Goal: Task Accomplishment & Management: Manage account settings

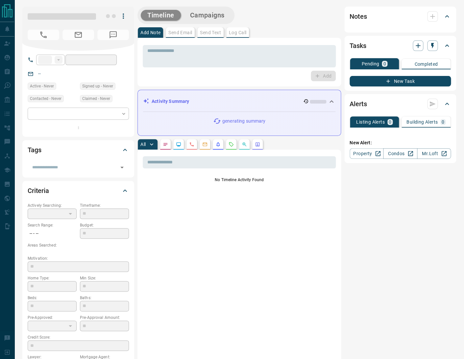
type input "**"
type input "**********"
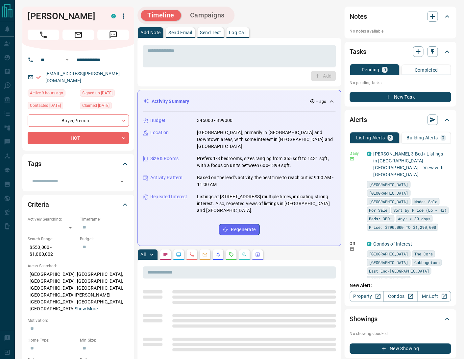
click at [245, 31] on p "Log Call" at bounding box center [237, 32] width 17 height 5
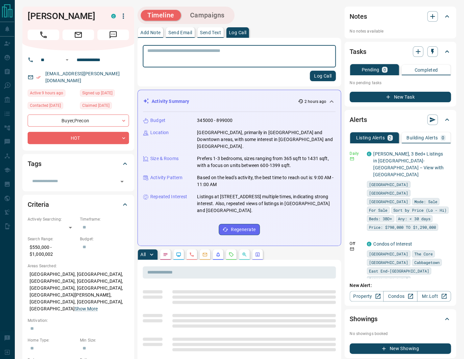
drag, startPoint x: 316, startPoint y: 77, endPoint x: 331, endPoint y: 92, distance: 21.6
click at [316, 77] on button "Log Call" at bounding box center [323, 76] width 26 height 11
click at [446, 241] on icon "button" at bounding box center [447, 244] width 6 height 6
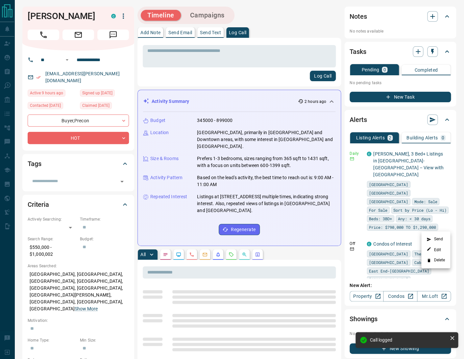
click at [437, 261] on li "Delete" at bounding box center [436, 260] width 29 height 11
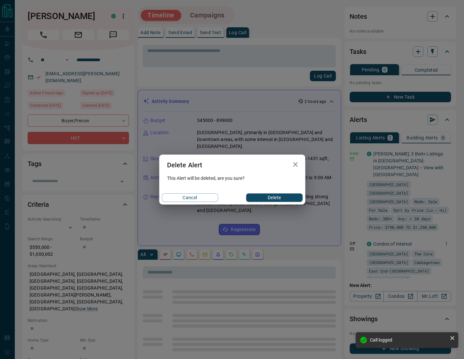
click at [274, 198] on button "Delete" at bounding box center [274, 198] width 56 height 9
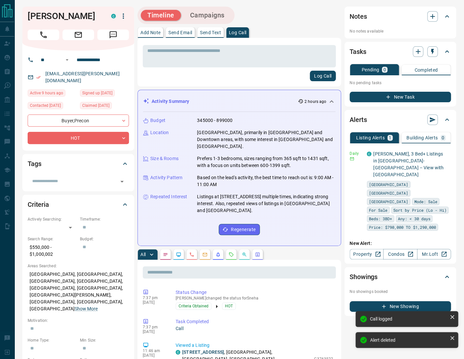
click at [216, 34] on p "Send Text" at bounding box center [210, 32] width 21 height 5
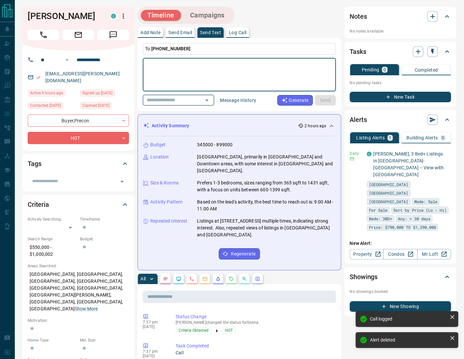
click at [211, 99] on icon "Open" at bounding box center [207, 100] width 8 height 8
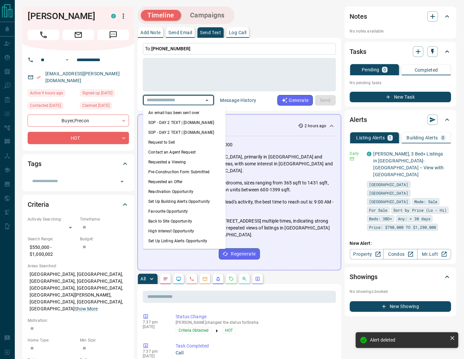
click at [198, 111] on li "An email has been sent over" at bounding box center [184, 113] width 83 height 10
type textarea "**********"
type input "**********"
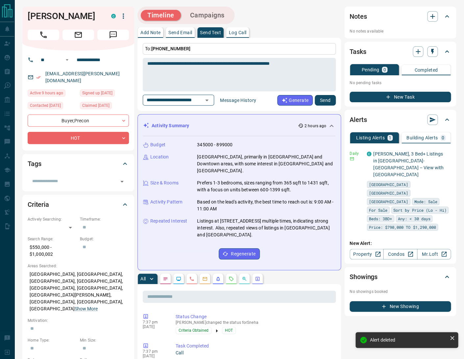
click at [327, 101] on button "Send" at bounding box center [325, 100] width 21 height 11
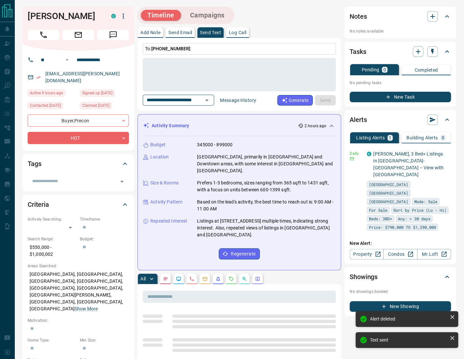
click at [204, 17] on button "Campaigns" at bounding box center [208, 15] width 48 height 11
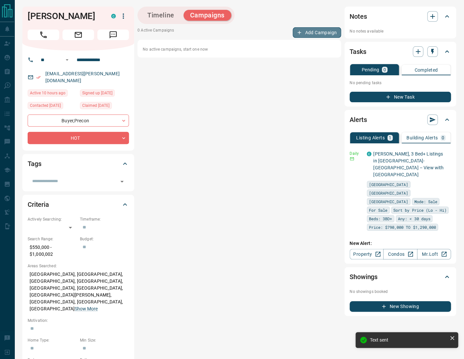
click at [322, 33] on button "Add Campaign" at bounding box center [317, 32] width 48 height 11
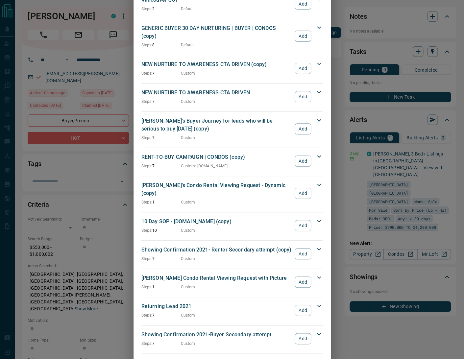
scroll to position [737, 0]
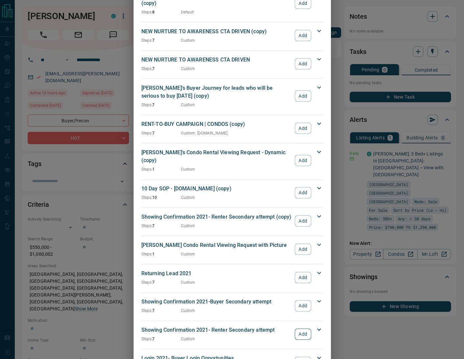
click at [298, 329] on button "Add" at bounding box center [303, 334] width 16 height 11
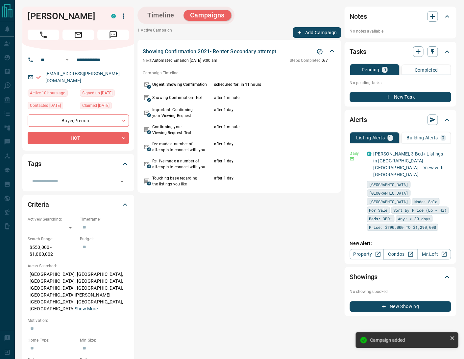
click at [165, 13] on button "Timeline" at bounding box center [161, 15] width 40 height 11
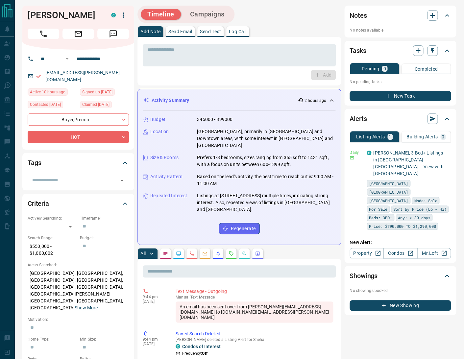
scroll to position [204, 0]
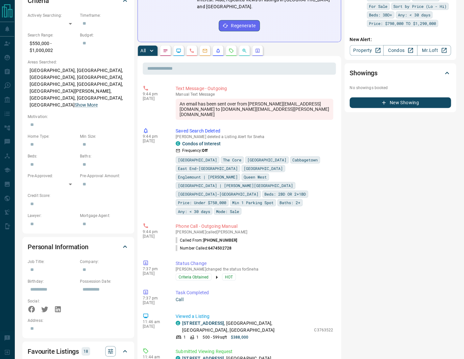
click at [231, 48] on icon "Requests" at bounding box center [231, 50] width 4 height 4
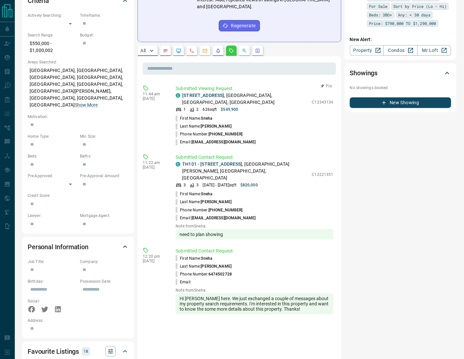
click at [327, 83] on button "Pin" at bounding box center [326, 86] width 19 height 6
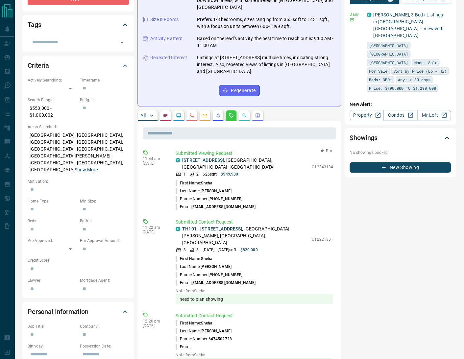
scroll to position [121, 0]
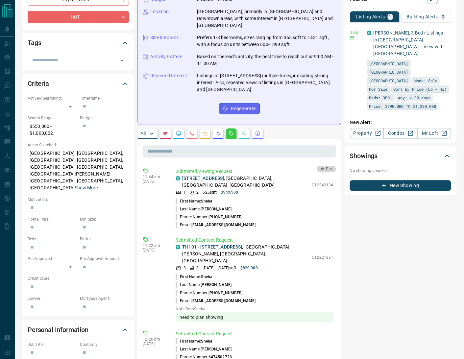
click at [325, 166] on button "Pin" at bounding box center [326, 169] width 19 height 6
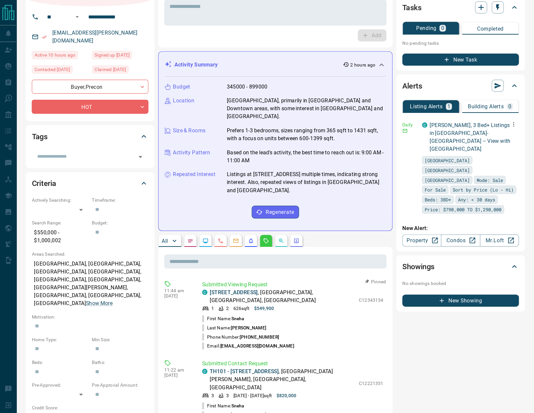
scroll to position [0, 0]
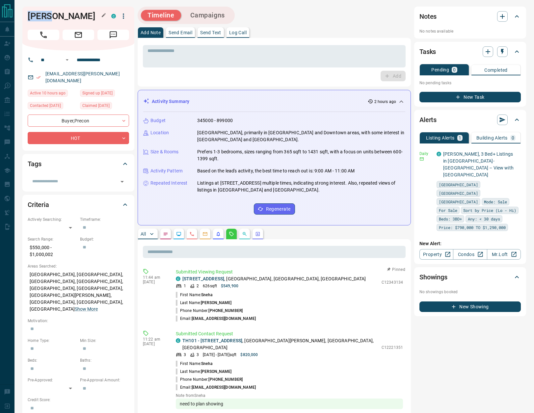
drag, startPoint x: 51, startPoint y: 16, endPoint x: 28, endPoint y: 18, distance: 23.7
click at [28, 18] on h1 "[PERSON_NAME]" at bounding box center [65, 16] width 74 height 11
copy h1 "Sneha"
click at [211, 15] on button "Campaigns" at bounding box center [208, 15] width 48 height 11
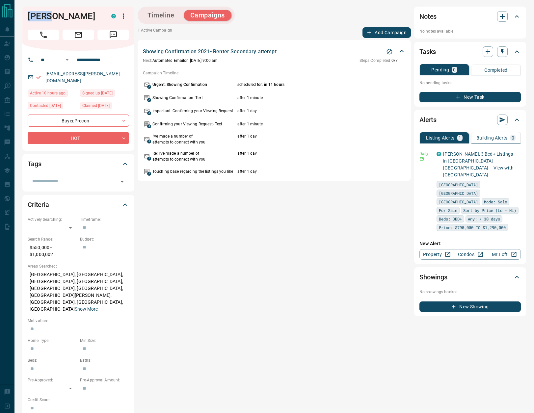
click at [388, 54] on icon "Stop Campaign" at bounding box center [390, 52] width 6 height 6
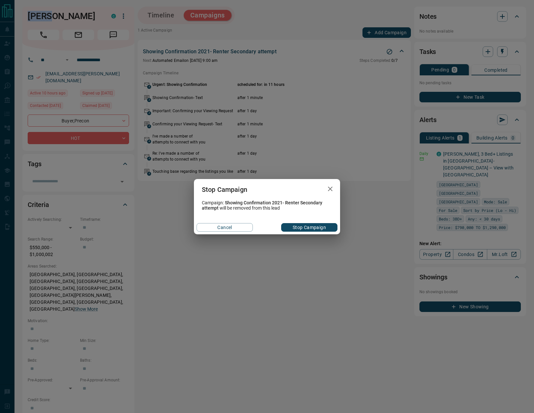
drag, startPoint x: 303, startPoint y: 229, endPoint x: 313, endPoint y: 220, distance: 13.3
click at [303, 229] on button "Stop Campaign" at bounding box center [309, 227] width 56 height 9
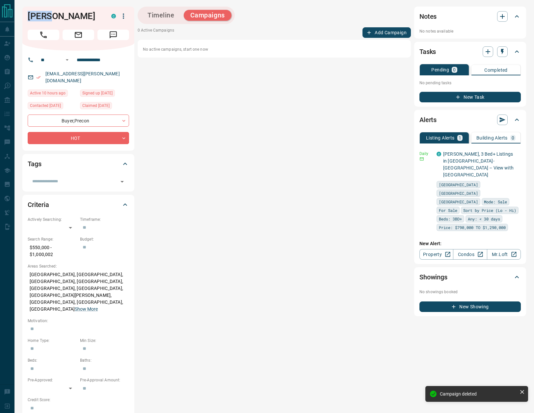
click at [383, 31] on button "Add Campaign" at bounding box center [386, 32] width 48 height 11
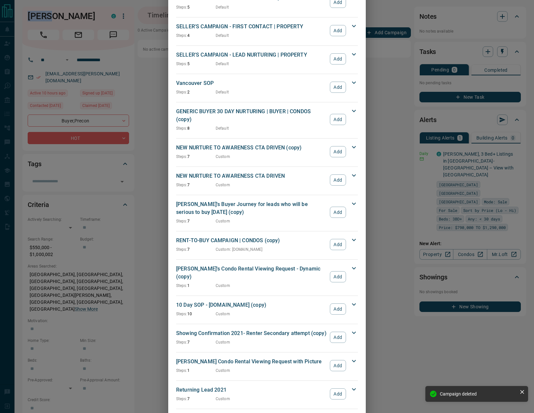
scroll to position [700, 0]
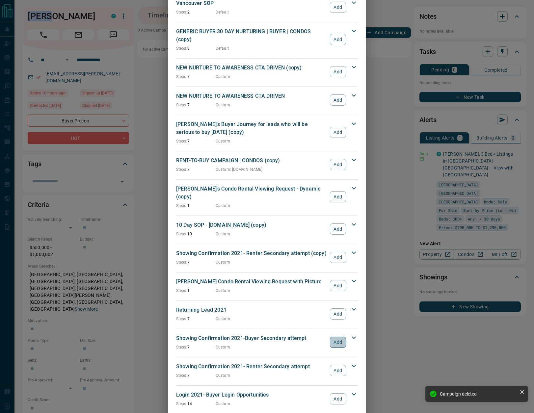
click at [338, 337] on button "Add" at bounding box center [338, 342] width 16 height 11
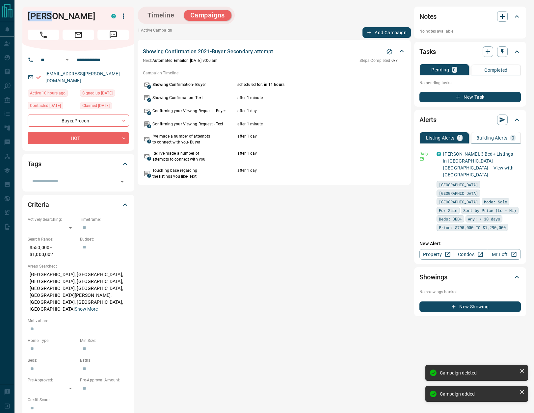
click at [387, 32] on button "Add Campaign" at bounding box center [386, 32] width 48 height 11
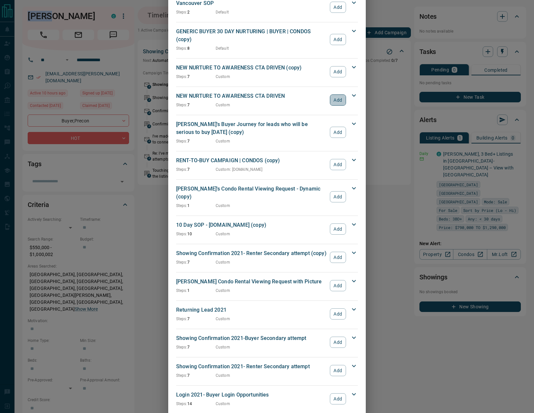
click at [339, 94] on button "Add" at bounding box center [338, 99] width 16 height 11
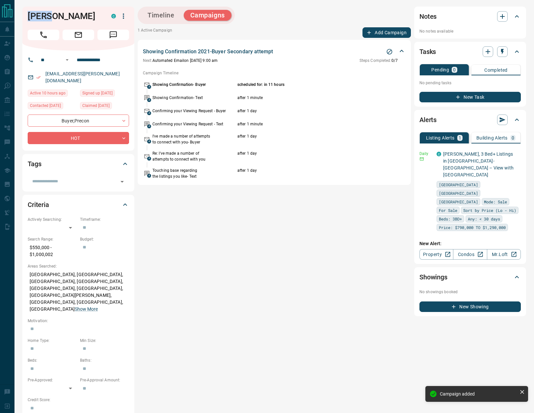
click at [164, 14] on button "Timeline" at bounding box center [161, 15] width 40 height 11
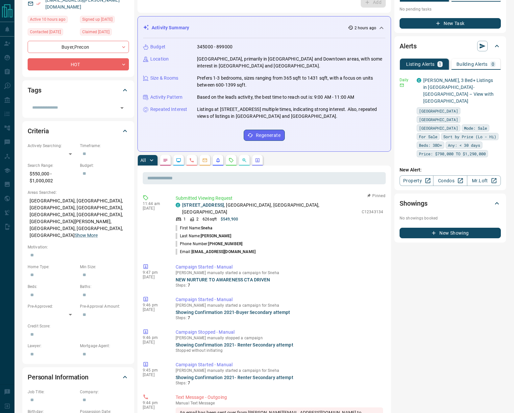
scroll to position [0, 0]
